Goal: Transaction & Acquisition: Book appointment/travel/reservation

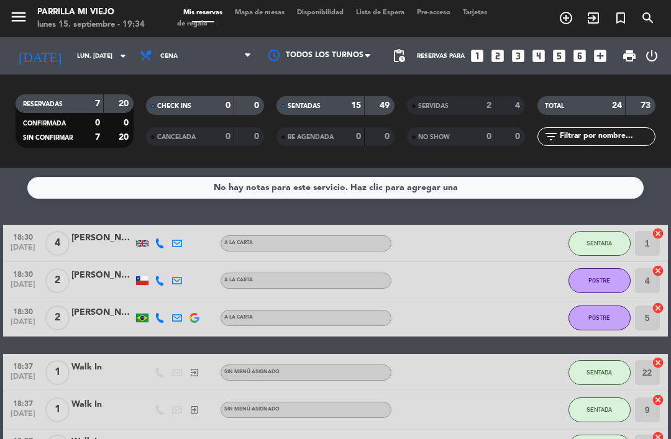
click at [351, 104] on strong "15" at bounding box center [356, 105] width 10 height 9
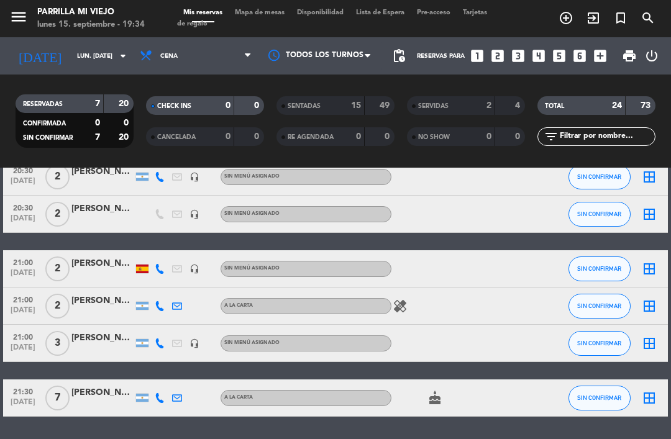
scroll to position [104, 0]
click at [557, 54] on icon "looks_5" at bounding box center [559, 56] width 16 height 16
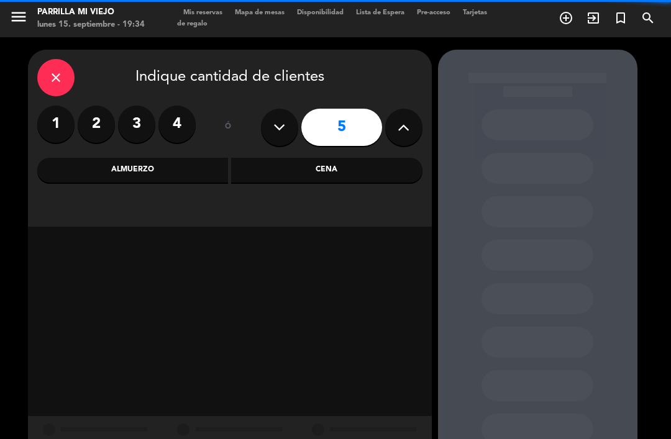
click at [386, 171] on div "Cena" at bounding box center [326, 170] width 191 height 25
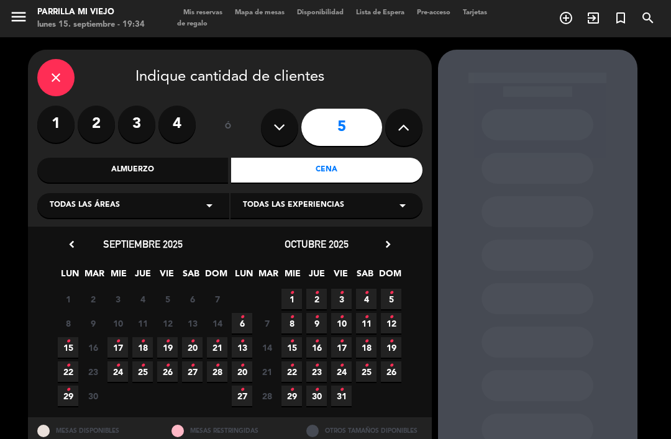
click at [70, 341] on icon "•" at bounding box center [68, 342] width 4 height 20
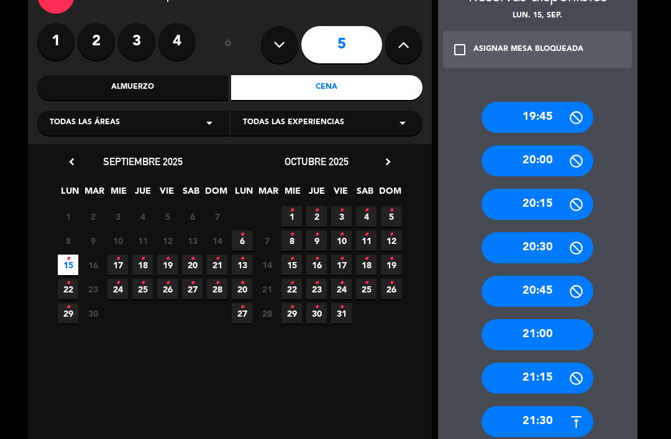
scroll to position [92, 0]
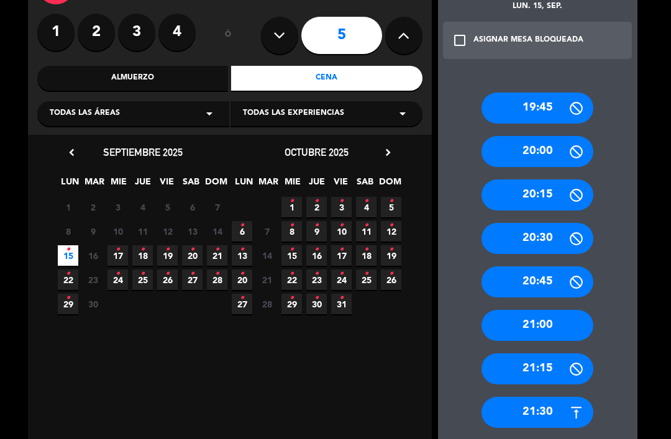
click at [574, 310] on div "21:00" at bounding box center [537, 325] width 112 height 31
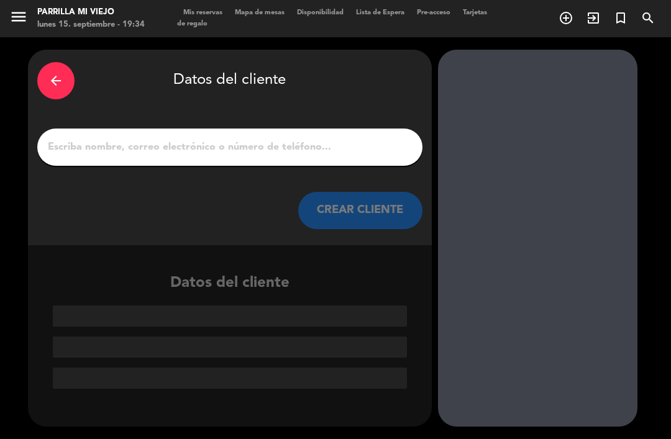
scroll to position [0, 0]
click at [302, 139] on input "1" at bounding box center [230, 147] width 366 height 17
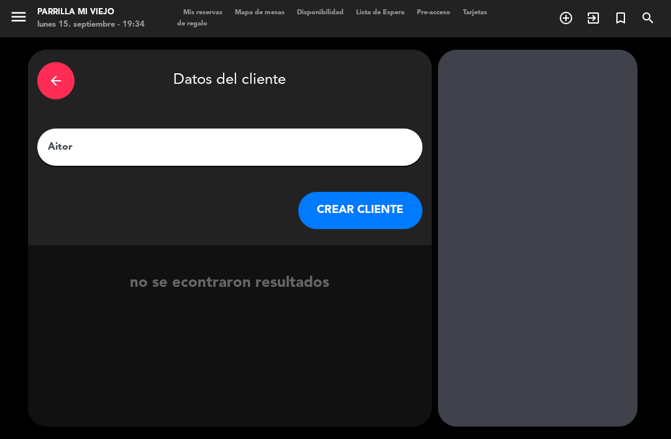
type input "Aitor"
click at [359, 59] on div "arrow_back Datos del cliente" at bounding box center [229, 80] width 385 height 43
click at [353, 192] on button "CREAR CLIENTE" at bounding box center [360, 210] width 124 height 37
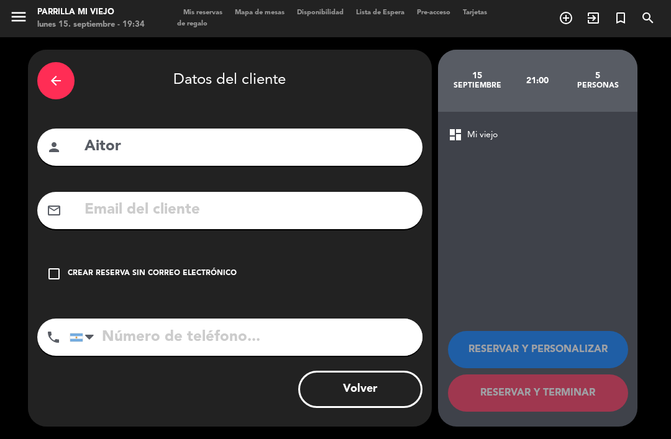
click at [192, 268] on div "Crear reserva sin correo electrónico" at bounding box center [152, 274] width 169 height 12
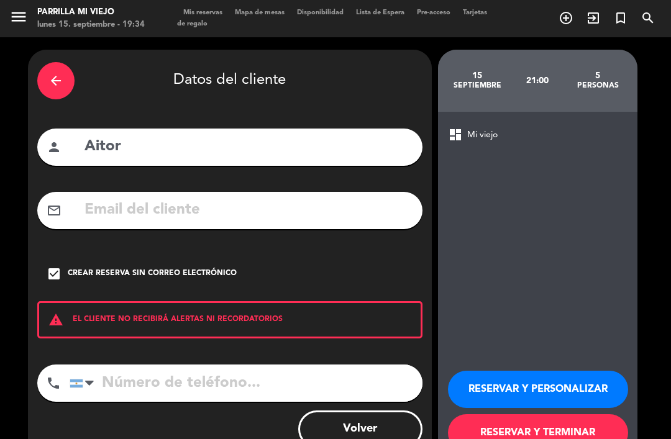
click at [240, 365] on input "tel" at bounding box center [246, 383] width 353 height 37
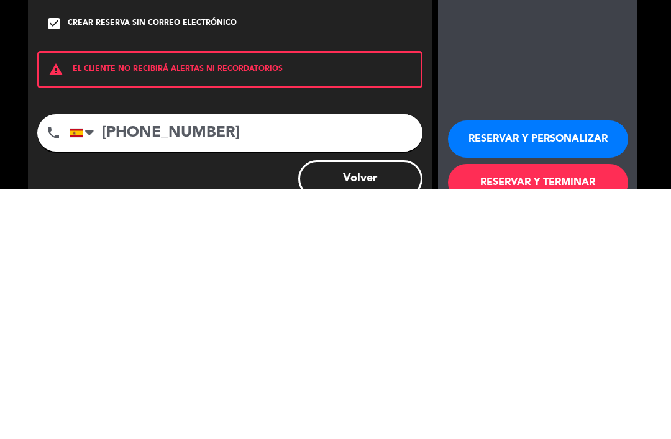
scroll to position [37, 0]
type input "[PHONE_NUMBER]"
click at [582, 414] on button "RESERVAR Y TERMINAR" at bounding box center [538, 432] width 180 height 37
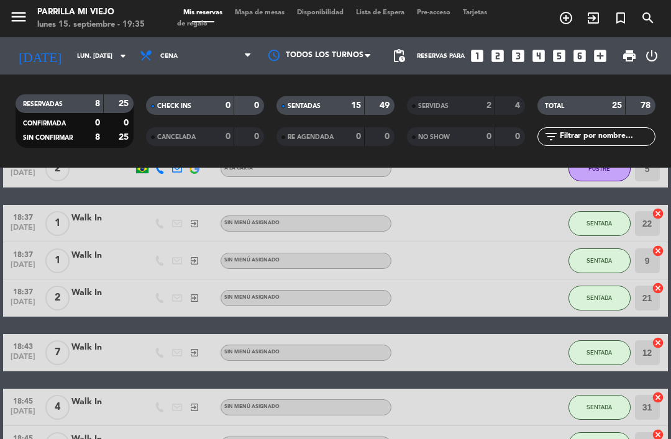
click at [340, 99] on div "15" at bounding box center [349, 106] width 25 height 14
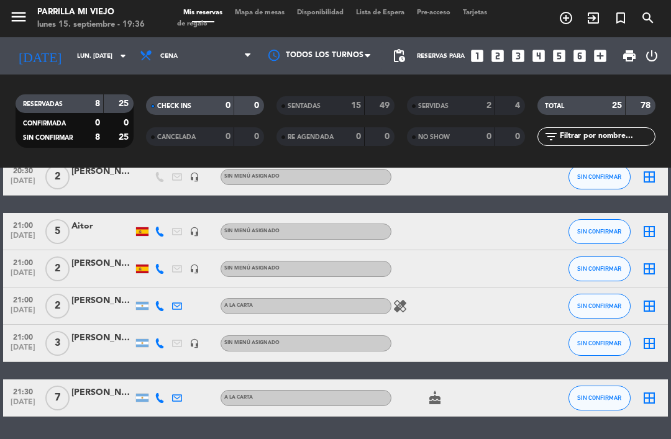
click at [256, 14] on span "Mapa de mesas" at bounding box center [260, 12] width 62 height 7
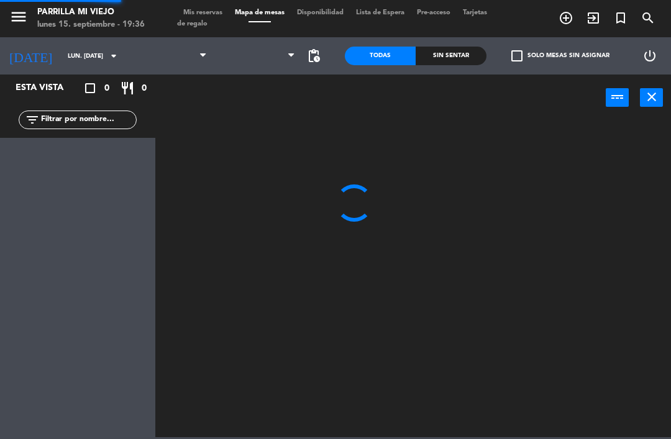
click at [271, 15] on span "Mapa de mesas" at bounding box center [260, 12] width 62 height 7
click at [206, 19] on span "Tarjetas de regalo" at bounding box center [332, 18] width 310 height 18
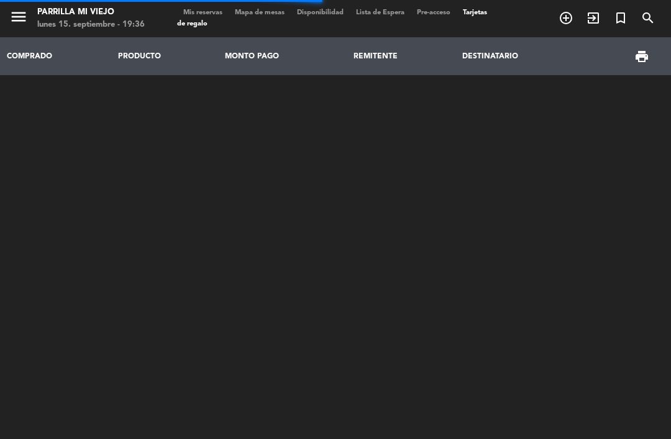
click at [209, 16] on span "Mis reservas" at bounding box center [203, 12] width 52 height 7
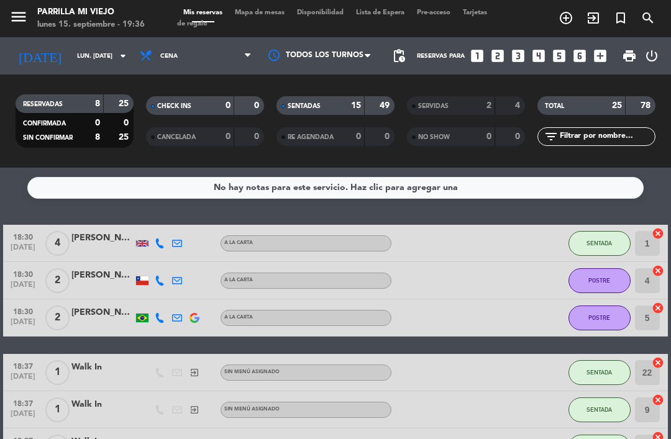
click at [364, 97] on div at bounding box center [364, 105] width 1 height 19
